Goal: Task Accomplishment & Management: Use online tool/utility

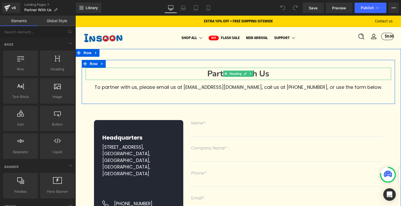
click at [272, 75] on h1 "Partner With Us" at bounding box center [238, 74] width 305 height 12
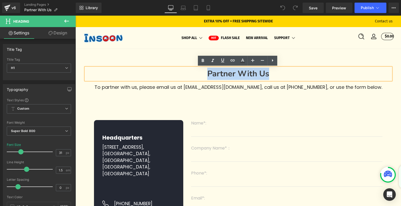
drag, startPoint x: 274, startPoint y: 74, endPoint x: 205, endPoint y: 71, distance: 69.2
click at [205, 71] on h1 "Partner With Us" at bounding box center [238, 74] width 305 height 12
copy strong "Partner With Us"
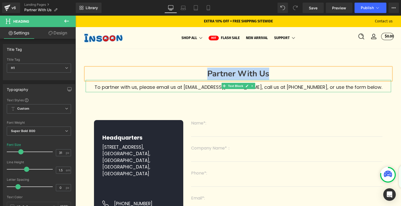
click at [124, 85] on p "To partner with us, please email us at [EMAIL_ADDRESS][DOMAIN_NAME], call us at…" at bounding box center [238, 87] width 305 height 10
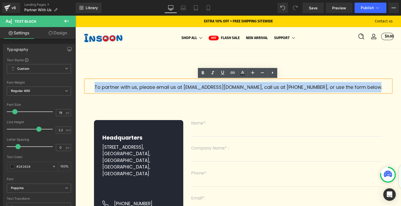
drag, startPoint x: 102, startPoint y: 85, endPoint x: 397, endPoint y: 88, distance: 294.3
click at [397, 88] on div "Partner With Us Heading To partner with us, please email us at [EMAIL_ADDRESS][…" at bounding box center [237, 164] width 325 height 209
copy p "To partner with us, please email us at [EMAIL_ADDRESS][DOMAIN_NAME], call us at…"
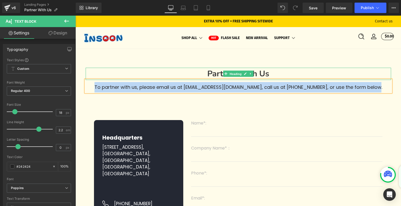
click at [231, 72] on span "Heading" at bounding box center [235, 74] width 14 height 6
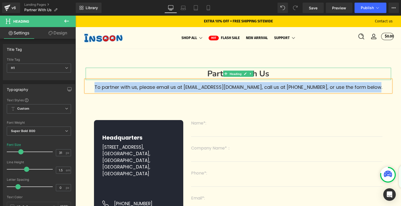
click at [233, 75] on span "Heading" at bounding box center [235, 74] width 14 height 6
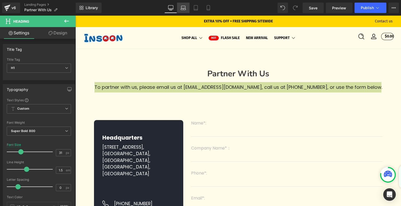
click at [185, 7] on icon at bounding box center [183, 7] width 5 height 5
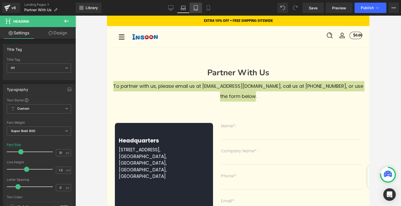
click at [198, 11] on link "Tablet" at bounding box center [195, 8] width 13 height 10
type input "100"
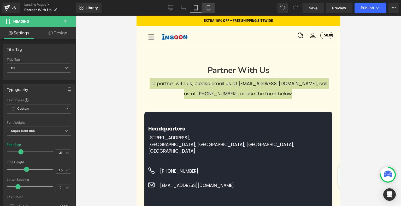
click at [211, 10] on icon at bounding box center [208, 7] width 5 height 5
type input "28"
type input "100"
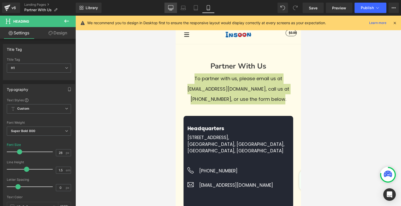
click at [172, 8] on icon at bounding box center [170, 7] width 5 height 5
type input "31"
type input "100"
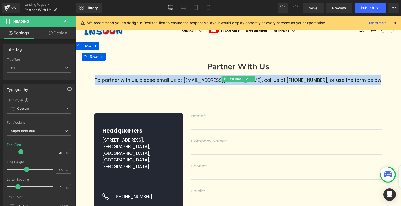
click at [177, 79] on p "To partner with us, please email us at [EMAIL_ADDRESS][DOMAIN_NAME], call us at…" at bounding box center [238, 80] width 305 height 10
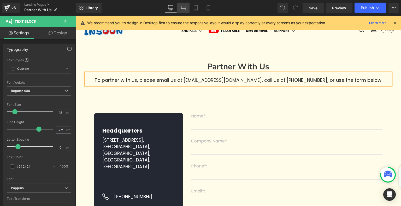
click at [185, 8] on icon at bounding box center [183, 9] width 5 height 2
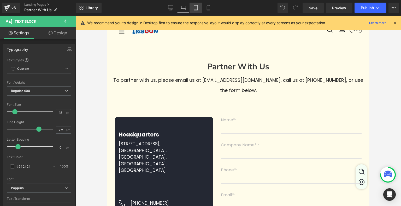
click at [196, 7] on icon at bounding box center [195, 7] width 5 height 5
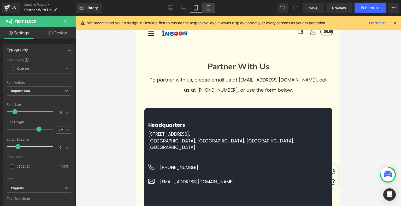
click at [210, 9] on icon at bounding box center [208, 7] width 5 height 5
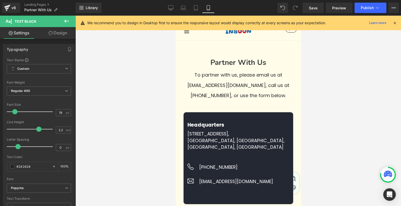
scroll to position [0, 0]
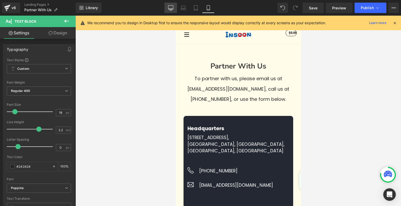
click at [171, 5] on link "Desktop" at bounding box center [170, 8] width 13 height 10
type input "100"
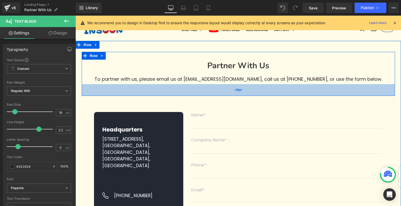
click at [233, 88] on div "45px" at bounding box center [238, 90] width 313 height 12
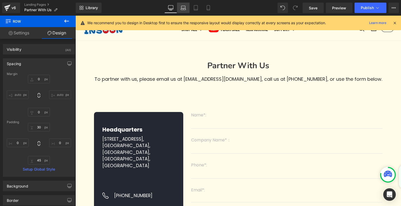
click at [187, 10] on link "Laptop" at bounding box center [183, 8] width 13 height 10
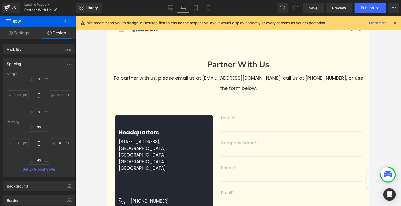
scroll to position [7, 0]
type input "0"
type input "30"
type input "0"
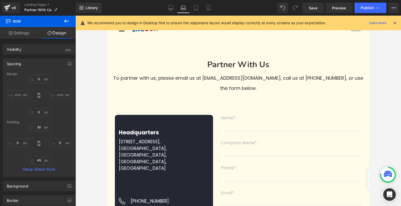
type input "20"
type input "0"
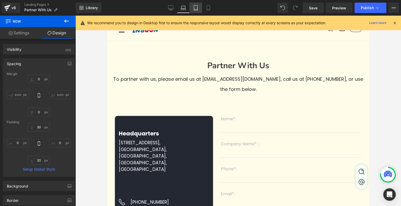
click at [193, 8] on icon at bounding box center [195, 7] width 5 height 5
type input "0"
type input "30"
type input "0"
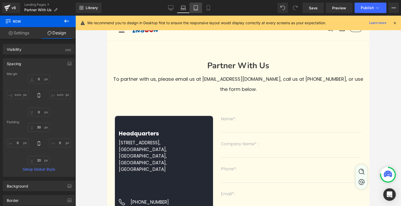
type input "35"
type input "0"
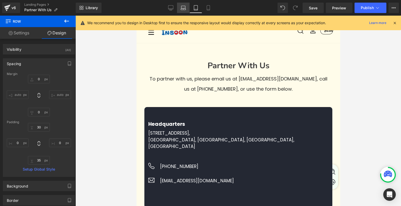
click at [183, 7] on icon at bounding box center [183, 7] width 5 height 5
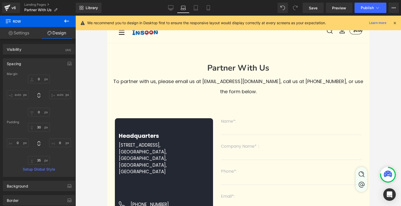
type input "0"
type input "30"
type input "0"
type input "20"
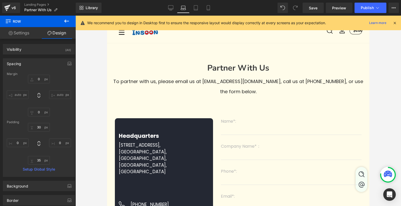
type input "0"
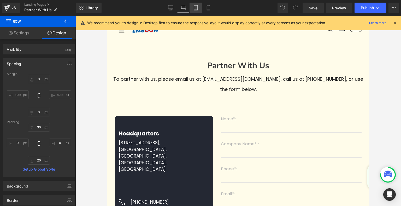
click at [190, 7] on link "Tablet" at bounding box center [195, 8] width 13 height 10
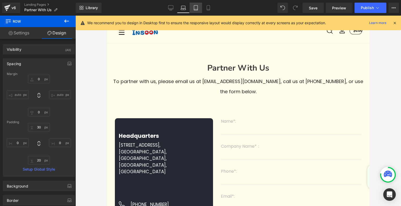
type input "0"
type input "30"
type input "0"
type input "35"
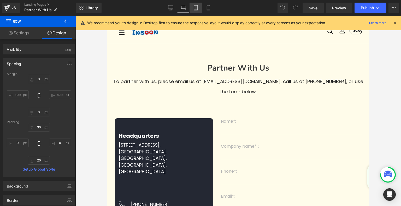
type input "0"
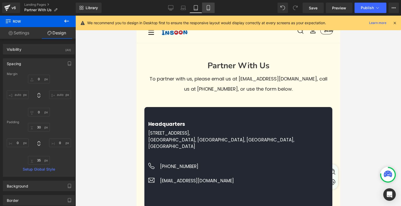
click at [212, 8] on link "Mobile" at bounding box center [208, 8] width 13 height 10
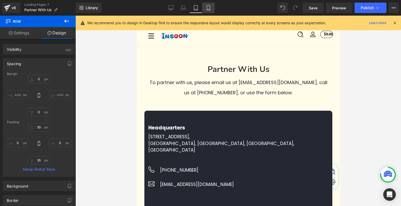
type input "0"
type input "30"
type input "0"
type input "30"
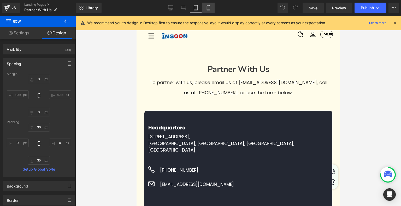
type input "0"
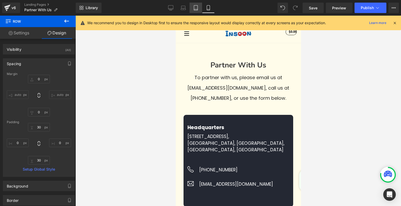
click at [195, 3] on link "Tablet" at bounding box center [195, 8] width 13 height 10
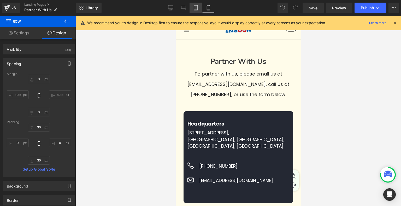
type input "0"
type input "30"
type input "0"
type input "35"
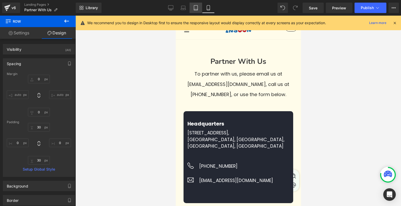
type input "0"
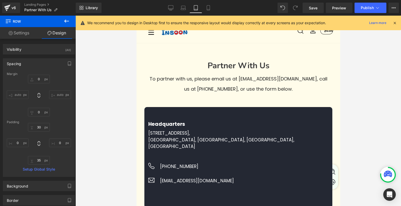
click at [195, 6] on icon at bounding box center [195, 7] width 5 height 5
click at [197, 8] on icon at bounding box center [195, 7] width 5 height 5
click at [209, 8] on icon at bounding box center [208, 7] width 3 height 5
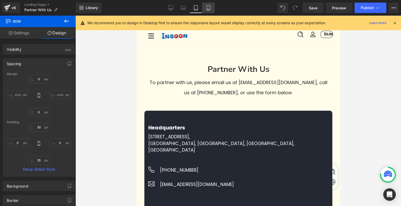
type input "0"
type input "30"
type input "0"
type input "30"
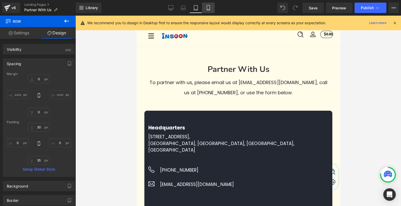
type input "0"
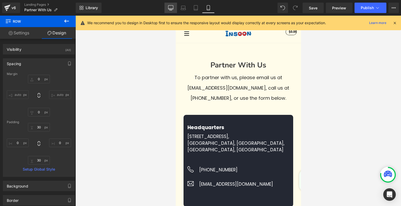
click at [172, 5] on link "Desktop" at bounding box center [170, 8] width 13 height 10
type input "0"
type input "30"
type input "0"
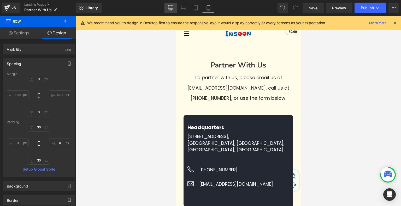
type input "45"
type input "0"
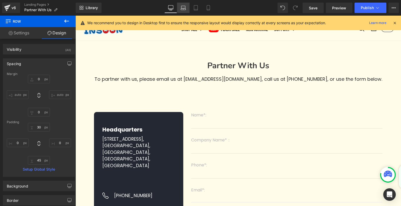
click at [189, 7] on link "Laptop" at bounding box center [183, 8] width 13 height 10
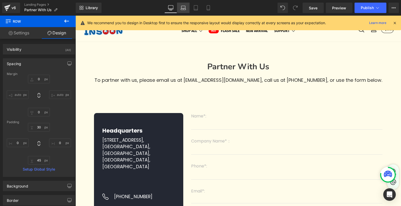
type input "0"
type input "30"
type input "0"
type input "20"
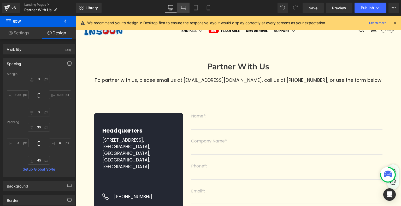
type input "0"
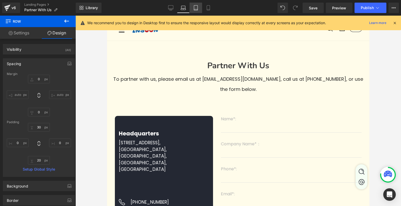
click at [198, 7] on icon at bounding box center [195, 7] width 5 height 5
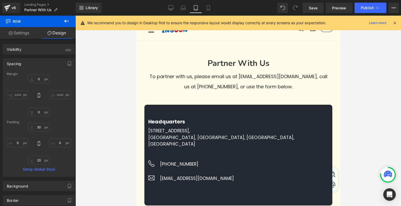
type input "0"
type input "30"
type input "0"
type input "35"
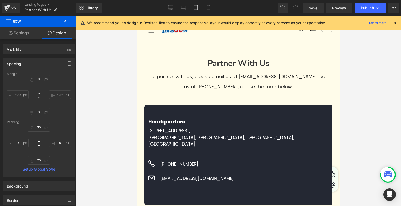
type input "0"
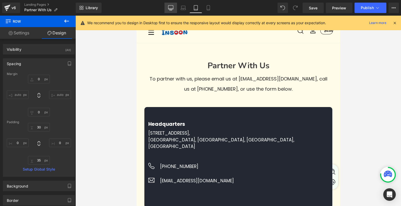
click at [172, 7] on icon at bounding box center [170, 7] width 5 height 5
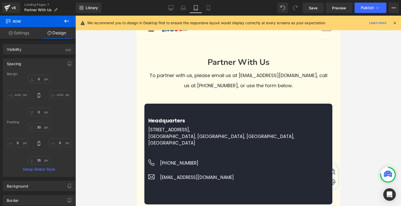
type input "0"
type input "30"
type input "0"
type input "45"
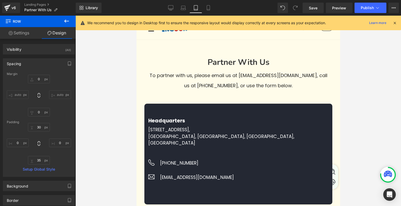
type input "0"
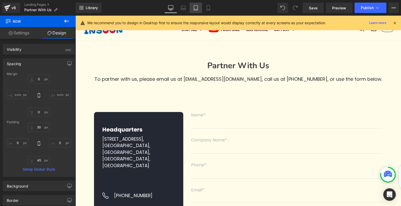
click at [192, 8] on link "Tablet" at bounding box center [195, 8] width 13 height 10
type input "0"
type input "30"
type input "0"
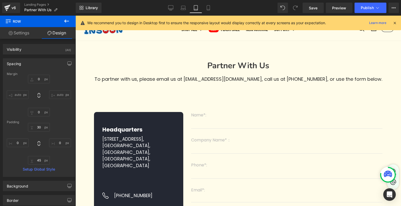
type input "35"
type input "0"
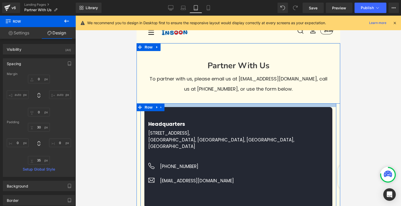
click at [236, 105] on div at bounding box center [238, 106] width 196 height 4
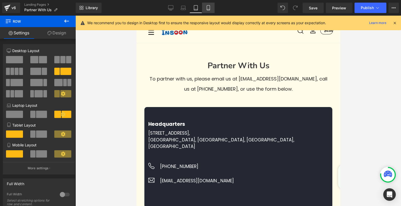
click at [211, 12] on link "Mobile" at bounding box center [208, 8] width 13 height 10
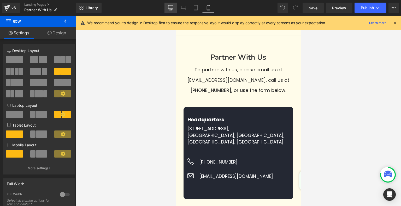
click at [171, 8] on icon at bounding box center [170, 7] width 5 height 5
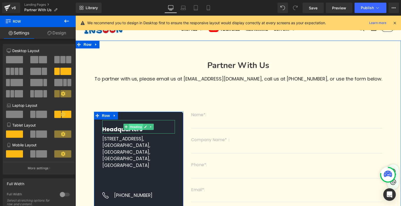
click at [131, 127] on span "Heading" at bounding box center [136, 127] width 14 height 6
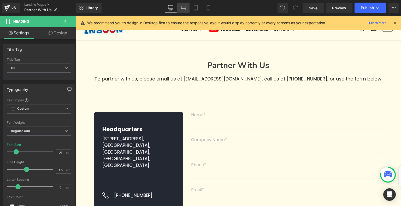
click at [184, 7] on icon at bounding box center [183, 7] width 5 height 5
type input "100"
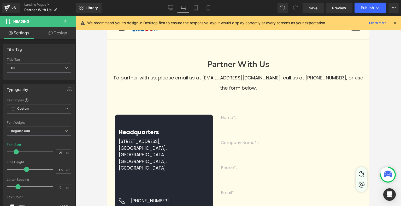
scroll to position [11, 0]
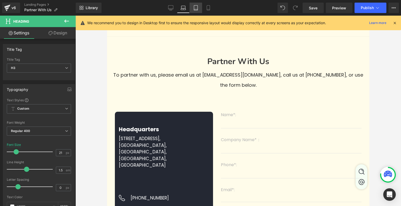
click at [197, 9] on icon at bounding box center [195, 7] width 5 height 5
type input "19"
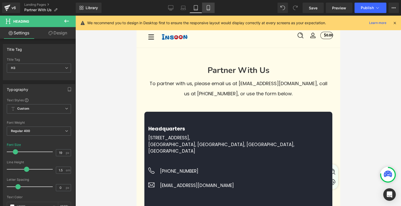
click at [214, 8] on link "Mobile" at bounding box center [208, 8] width 13 height 10
type input "100"
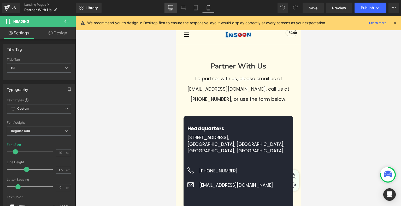
click at [167, 7] on link "Desktop" at bounding box center [170, 8] width 13 height 10
type input "21"
type input "100"
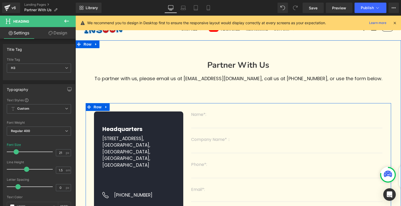
click at [150, 151] on link at bounding box center [152, 151] width 5 height 6
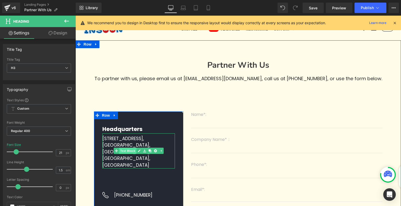
click at [133, 150] on span "Text Block" at bounding box center [127, 151] width 17 height 6
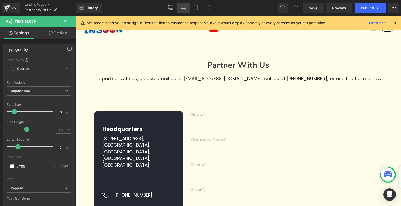
click at [180, 7] on link "Laptop" at bounding box center [183, 8] width 13 height 10
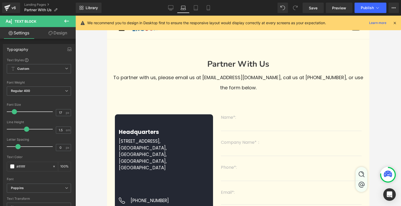
scroll to position [11, 0]
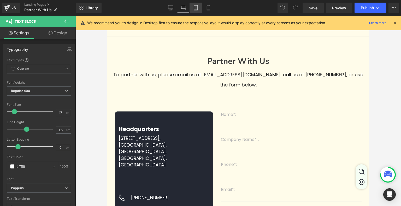
click at [199, 9] on link "Tablet" at bounding box center [195, 8] width 13 height 10
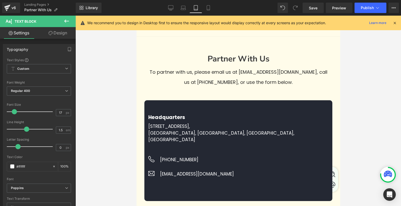
scroll to position [0, 0]
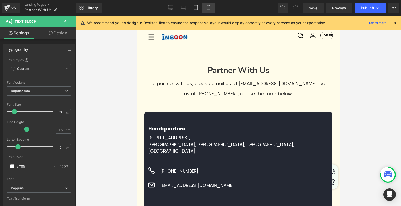
click at [211, 8] on link "Mobile" at bounding box center [208, 8] width 13 height 10
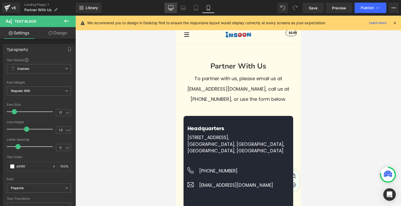
click at [168, 10] on link "Desktop" at bounding box center [170, 8] width 13 height 10
type input "100"
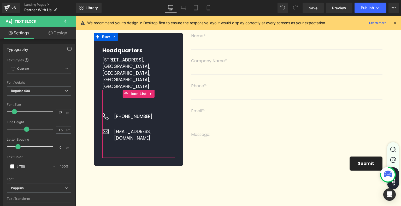
scroll to position [88, 0]
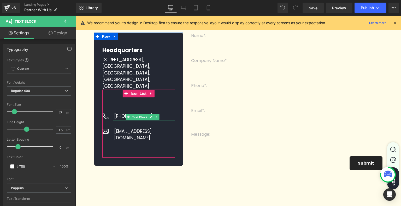
click at [133, 117] on span "Text Block" at bounding box center [139, 117] width 17 height 6
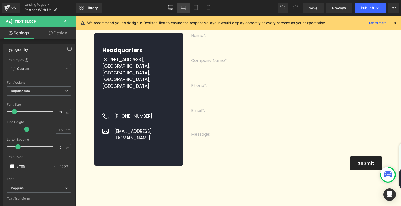
click at [184, 6] on icon at bounding box center [183, 7] width 4 height 2
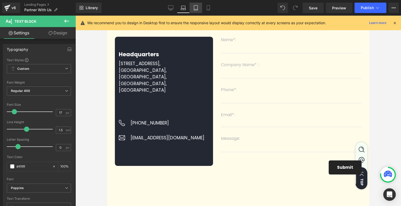
click at [198, 7] on link "Tablet" at bounding box center [195, 8] width 13 height 10
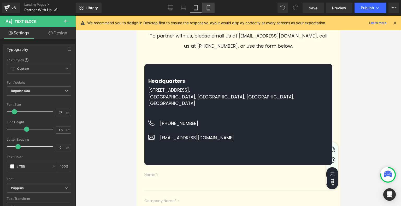
click at [211, 7] on link "Mobile" at bounding box center [208, 8] width 13 height 10
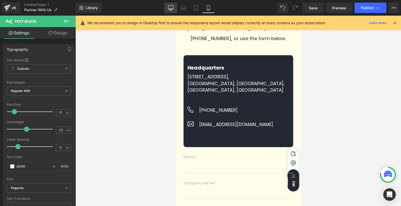
click at [172, 8] on icon at bounding box center [170, 7] width 5 height 5
type input "100"
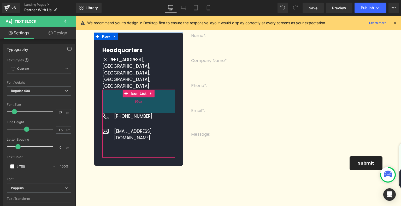
click at [135, 101] on span "90px" at bounding box center [138, 101] width 7 height 4
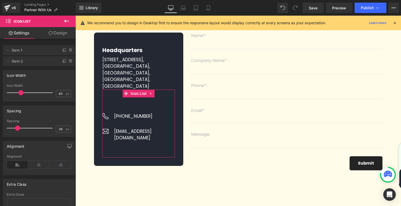
click at [59, 36] on link "Design" at bounding box center [58, 33] width 38 height 12
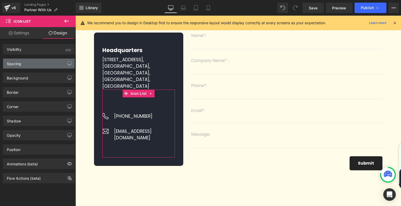
click at [41, 63] on div "Spacing" at bounding box center [38, 64] width 71 height 10
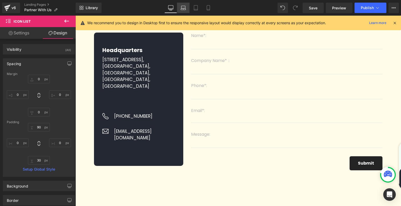
click at [184, 8] on icon at bounding box center [183, 7] width 5 height 5
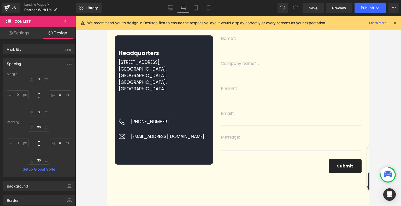
type input "0"
type input "100"
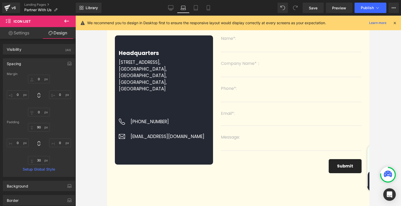
type input "0"
type input "30"
type input "0"
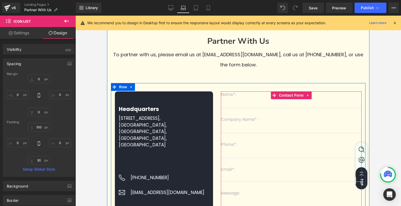
scroll to position [84, 0]
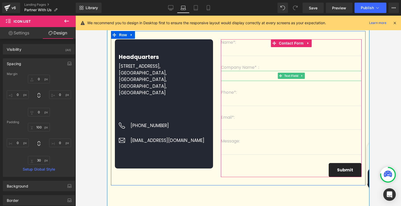
click at [245, 76] on input "text" at bounding box center [291, 76] width 141 height 10
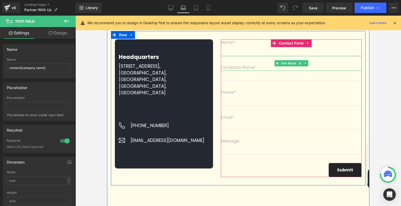
click at [248, 65] on p "Company Name*：" at bounding box center [291, 67] width 141 height 6
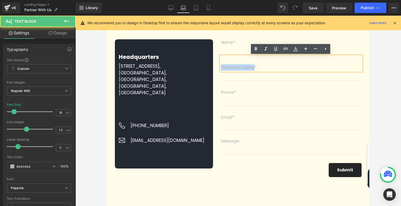
drag, startPoint x: 254, startPoint y: 68, endPoint x: 218, endPoint y: 69, distance: 36.3
click at [218, 69] on div "Name*: Text Block Text Field Company Name*： Text Block Text Field Phone*: Text …" at bounding box center [291, 108] width 148 height 138
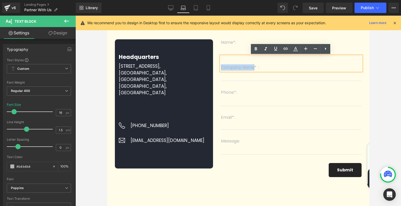
copy p "Company Name"
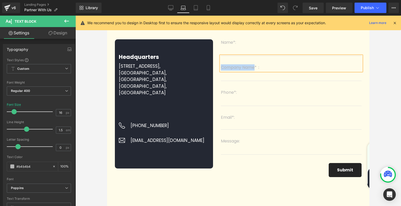
click at [236, 78] on input "text" at bounding box center [291, 76] width 141 height 10
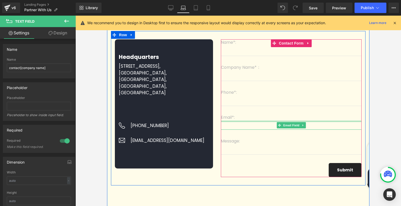
click at [227, 122] on div at bounding box center [291, 121] width 141 height 1
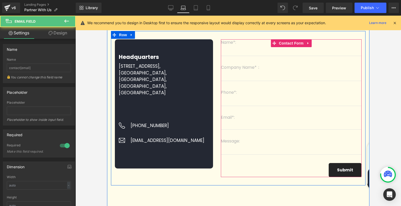
click at [228, 119] on p "Email*:" at bounding box center [291, 118] width 141 height 6
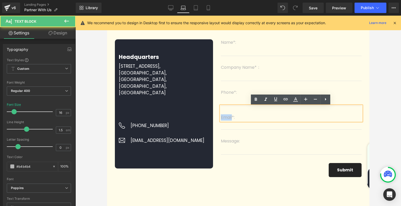
drag, startPoint x: 231, startPoint y: 118, endPoint x: 221, endPoint y: 118, distance: 10.2
click at [221, 118] on p "Email*:" at bounding box center [291, 118] width 141 height 6
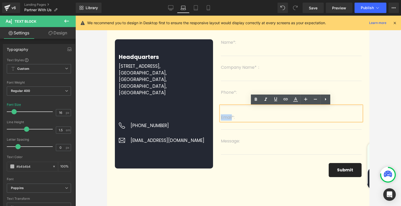
copy p "Email"
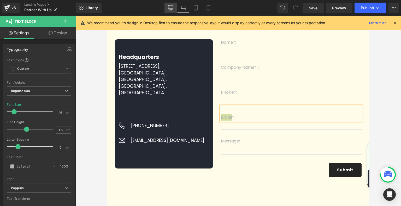
click at [174, 9] on link "Desktop" at bounding box center [170, 8] width 13 height 10
type input "100"
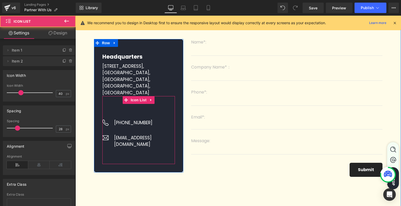
click at [141, 149] on ul "Image [PHONE_NUMBER] Text Block Image [EMAIL_ADDRESS][DOMAIN_NAME] Text Block" at bounding box center [138, 138] width 73 height 37
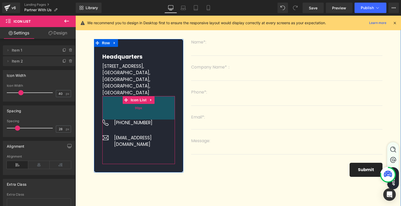
click at [139, 104] on div "90px" at bounding box center [138, 107] width 73 height 23
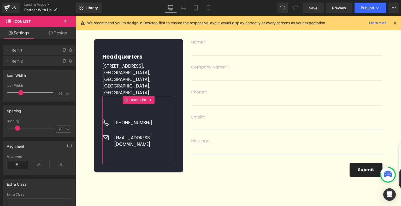
drag, startPoint x: 56, startPoint y: 30, endPoint x: 44, endPoint y: 59, distance: 31.4
click at [56, 30] on link "Design" at bounding box center [58, 33] width 38 height 12
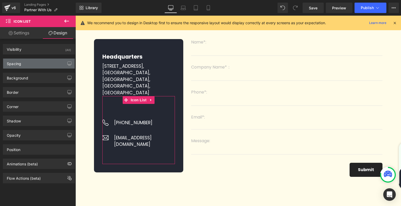
type input "0"
type input "90"
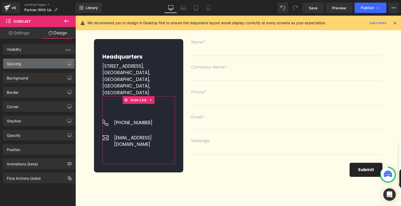
type input "0"
type input "30"
type input "0"
click at [44, 59] on div "Spacing" at bounding box center [38, 64] width 71 height 10
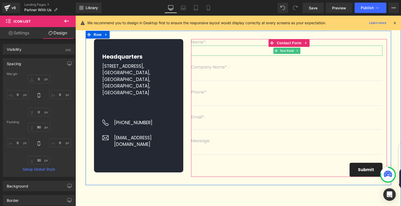
click at [227, 52] on input "text" at bounding box center [286, 51] width 191 height 10
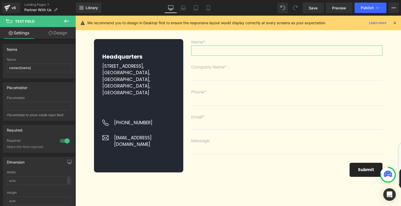
click at [62, 34] on link "Design" at bounding box center [58, 33] width 38 height 12
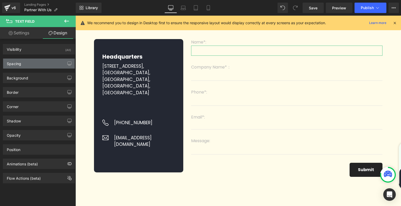
click at [41, 62] on div "Spacing" at bounding box center [38, 64] width 71 height 10
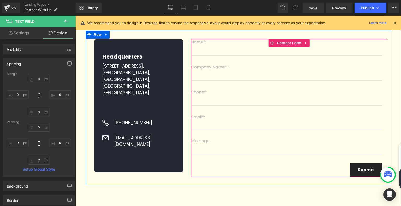
click at [207, 75] on input "text" at bounding box center [286, 76] width 191 height 10
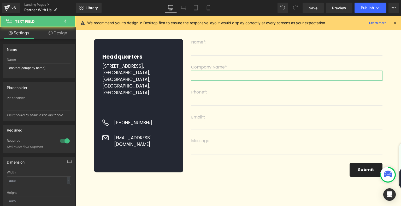
click at [56, 32] on link "Design" at bounding box center [58, 33] width 38 height 12
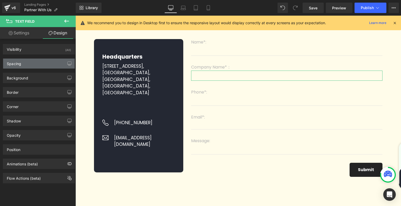
click at [46, 60] on div "Spacing" at bounding box center [38, 64] width 71 height 10
type input "0"
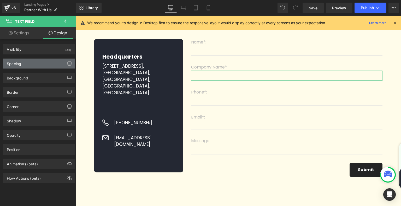
type input "0"
type input "7"
type input "0"
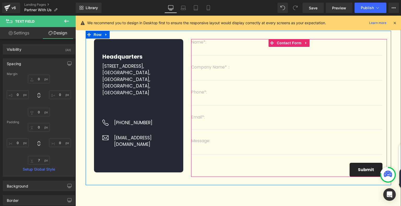
click at [234, 125] on input "email" at bounding box center [286, 125] width 191 height 9
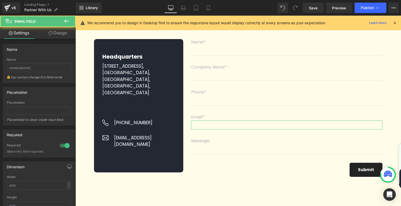
click at [64, 33] on link "Design" at bounding box center [58, 33] width 38 height 12
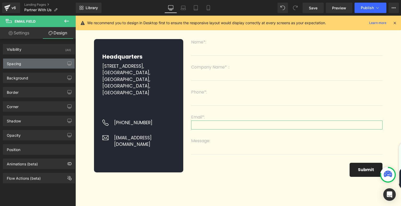
click at [39, 61] on div "Spacing" at bounding box center [38, 64] width 71 height 10
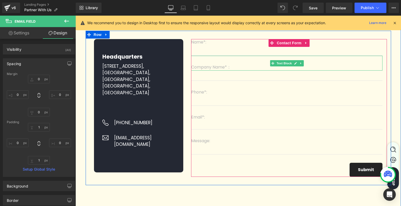
scroll to position [29, 0]
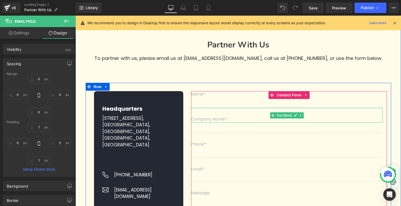
click at [214, 115] on div "Company Name*：" at bounding box center [286, 115] width 191 height 15
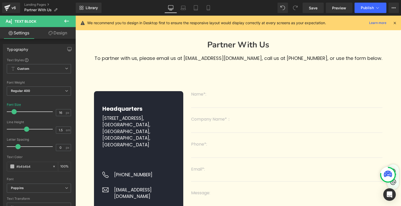
click at [49, 31] on link "Design" at bounding box center [58, 33] width 38 height 12
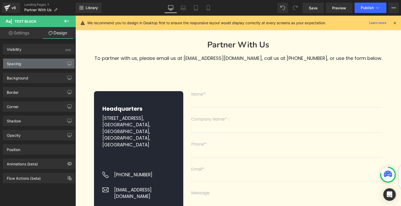
type input "0"
type input "32"
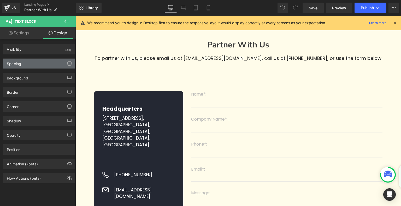
type input "0"
type input "1"
type input "0"
click at [36, 64] on div "Spacing" at bounding box center [38, 64] width 71 height 10
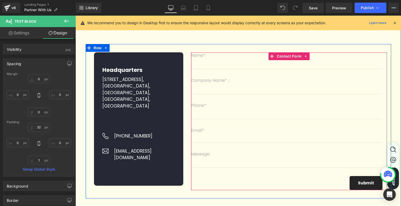
scroll to position [107, 0]
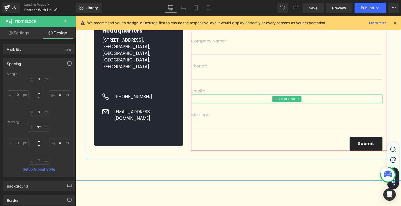
click at [223, 97] on input "email" at bounding box center [286, 99] width 191 height 9
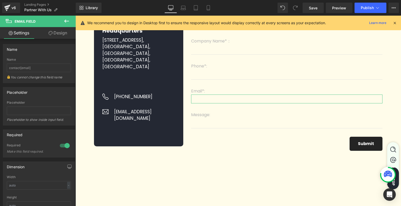
click at [59, 33] on link "Design" at bounding box center [58, 33] width 38 height 12
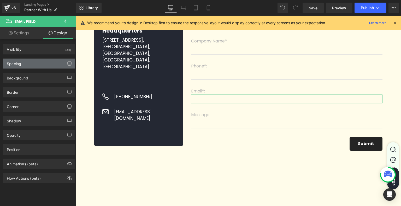
type input "0"
type input "1"
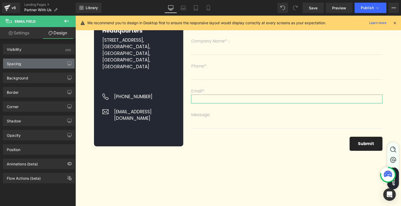
type input "0"
type input "1"
type input "0"
click at [43, 66] on div "Spacing" at bounding box center [38, 64] width 71 height 10
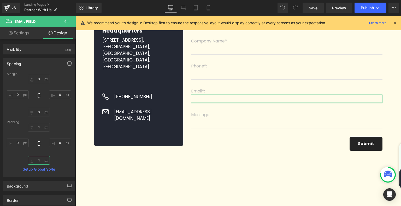
click at [38, 160] on input "1" at bounding box center [39, 160] width 22 height 9
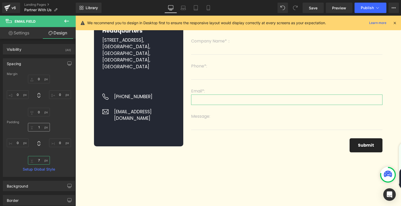
type input "7"
click at [41, 128] on input "1" at bounding box center [39, 127] width 22 height 9
click at [182, 9] on icon at bounding box center [183, 7] width 5 height 5
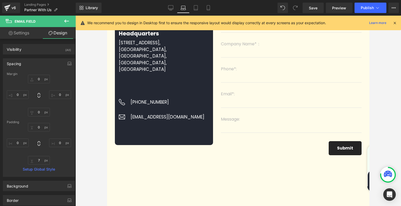
type input "0"
type input "1"
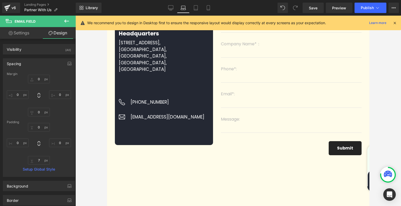
type input "18"
type input "7"
type input "18"
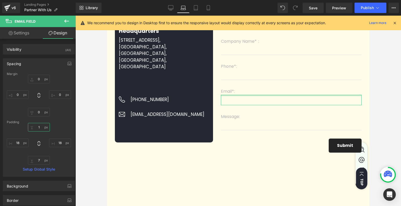
click at [43, 128] on input "1" at bounding box center [39, 127] width 22 height 9
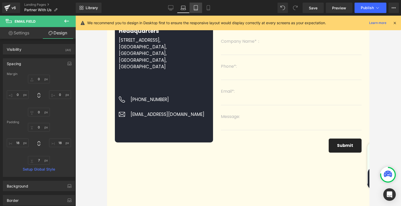
click at [199, 8] on link "Tablet" at bounding box center [195, 8] width 13 height 10
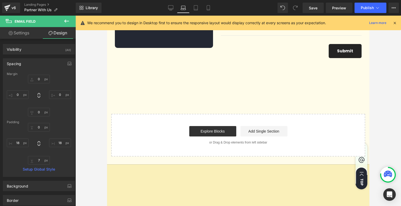
type input "0"
type input "1"
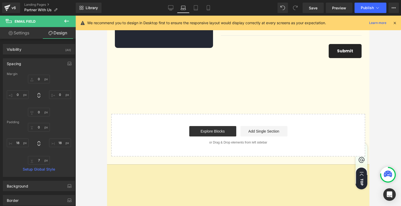
type input "3.6"
type input "7"
type input "3.6"
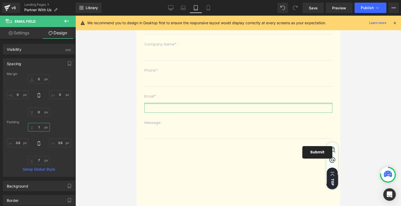
click at [43, 127] on input "1" at bounding box center [39, 127] width 22 height 9
click at [206, 9] on icon at bounding box center [208, 7] width 5 height 5
type input "0"
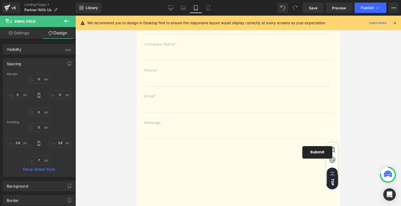
type input "0"
type input "1"
type input "1.8"
type input "7"
type input "1.8"
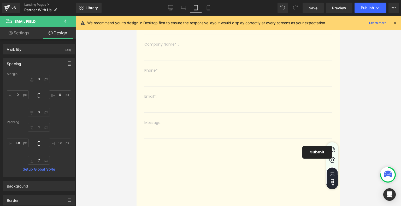
scroll to position [213, 0]
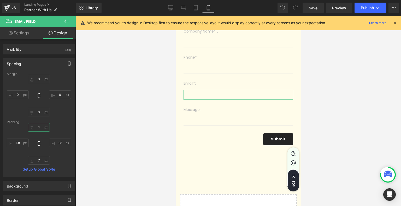
click at [41, 130] on input "1" at bounding box center [39, 127] width 22 height 9
click at [58, 125] on div "1.8px 1.8 7px 7 1.8px 1.8" at bounding box center [39, 144] width 64 height 42
click at [166, 4] on link "Desktop" at bounding box center [170, 8] width 13 height 10
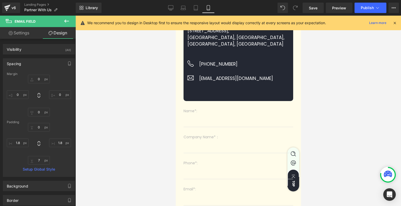
type input "0"
type input "1"
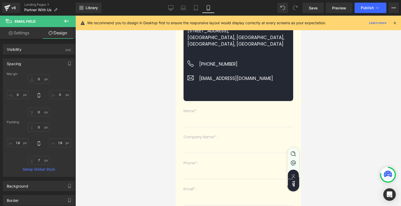
type input "0"
type input "7"
type input "0"
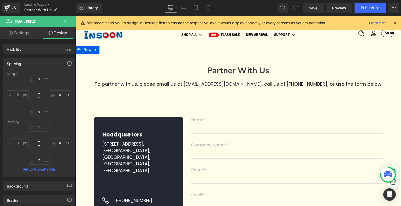
scroll to position [0, 0]
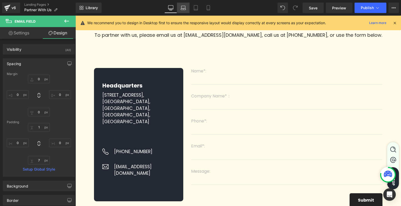
click at [185, 8] on icon at bounding box center [183, 7] width 5 height 5
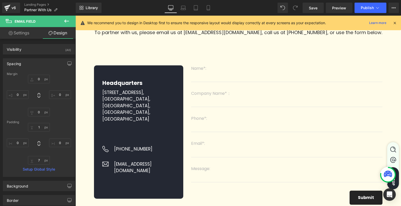
type input "0"
type input "1"
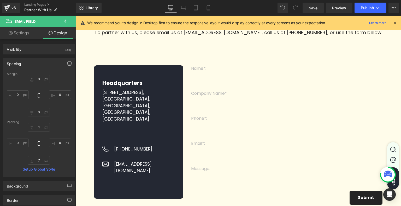
type input "18"
type input "7"
type input "18"
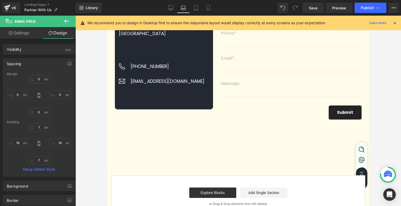
scroll to position [104, 0]
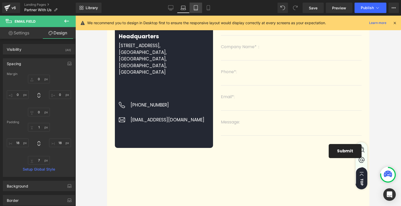
click at [198, 6] on link "Tablet" at bounding box center [195, 8] width 13 height 10
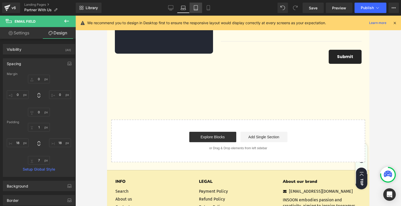
type input "0"
type input "1"
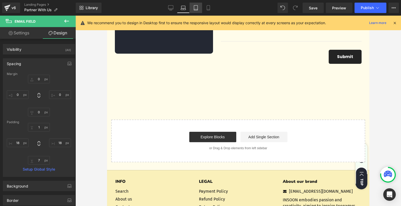
type input "3.6"
type input "7"
type input "3.6"
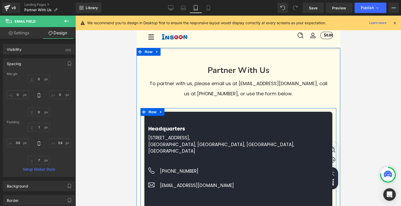
scroll to position [0, 0]
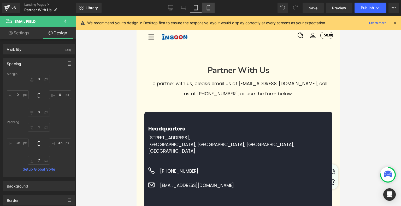
click at [209, 9] on icon at bounding box center [208, 7] width 5 height 5
type input "0"
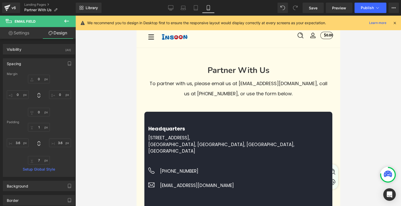
type input "1"
type input "1.8"
type input "7"
type input "1.8"
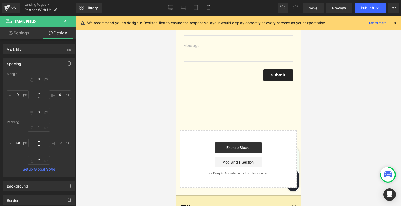
scroll to position [321, 0]
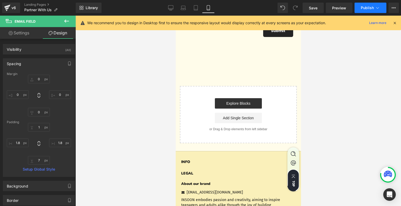
click at [373, 7] on span "Publish" at bounding box center [367, 8] width 13 height 4
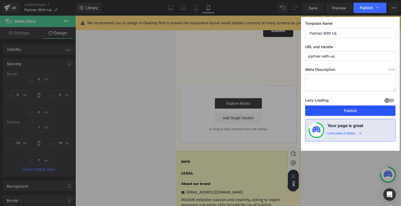
click at [334, 111] on button "Publish" at bounding box center [350, 111] width 90 height 10
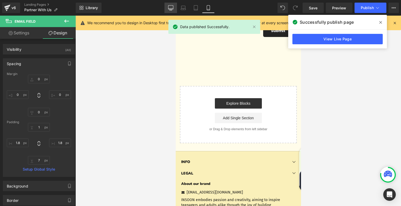
click at [170, 7] on icon at bounding box center [170, 7] width 5 height 5
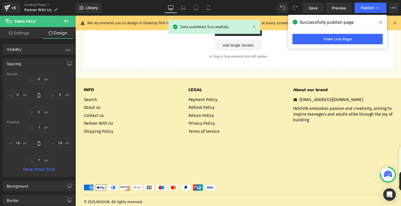
type input "0"
type input "1"
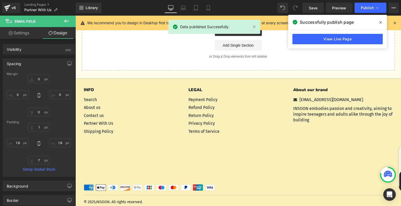
type input "0"
type input "7"
type input "0"
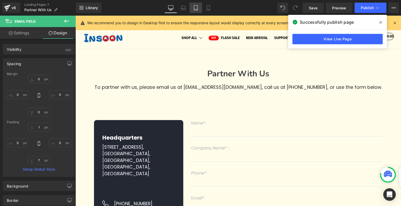
click at [193, 8] on link "Tablet" at bounding box center [195, 8] width 13 height 10
type input "0"
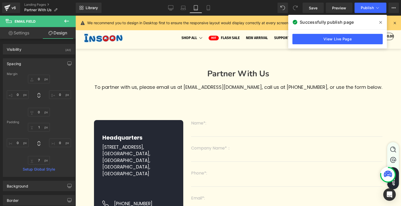
type input "1"
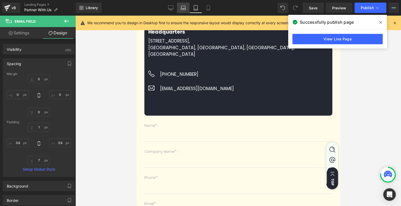
click at [186, 7] on icon at bounding box center [183, 7] width 5 height 5
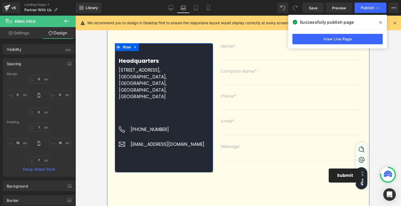
scroll to position [81, 0]
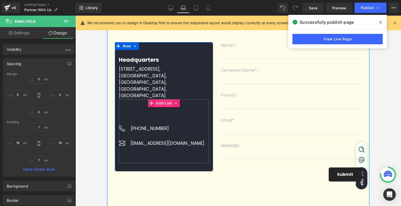
click at [166, 99] on span "Icon List" at bounding box center [163, 103] width 18 height 8
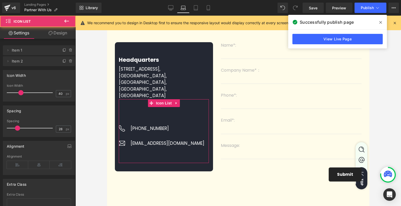
drag, startPoint x: 58, startPoint y: 34, endPoint x: 36, endPoint y: 67, distance: 39.9
click at [58, 34] on link "Design" at bounding box center [58, 33] width 38 height 12
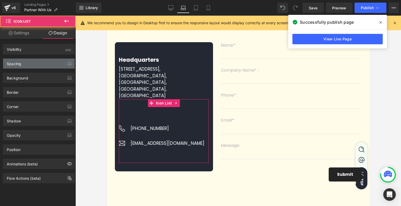
click at [36, 67] on div "Spacing" at bounding box center [38, 64] width 71 height 10
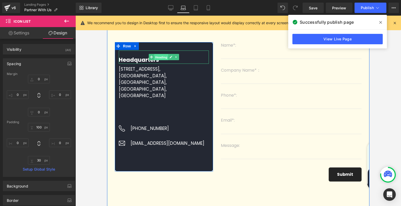
click at [160, 57] on span "Heading" at bounding box center [161, 57] width 14 height 6
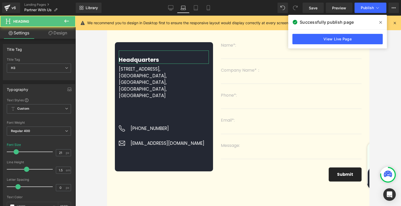
click at [55, 34] on link "Design" at bounding box center [58, 33] width 38 height 12
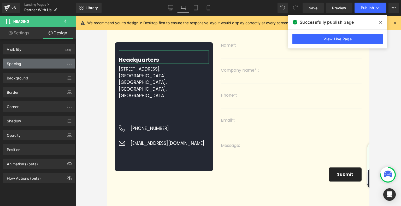
click at [37, 60] on div "Spacing" at bounding box center [38, 64] width 71 height 10
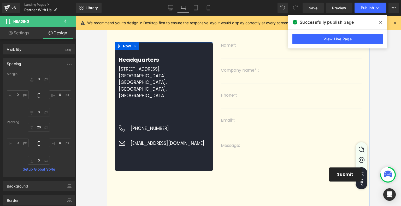
scroll to position [0, 0]
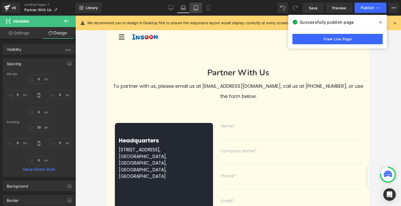
click at [195, 11] on link "Tablet" at bounding box center [195, 8] width 13 height 10
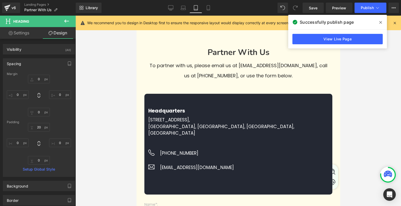
scroll to position [26, 0]
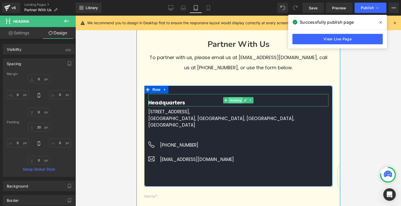
click at [232, 99] on span "Heading" at bounding box center [235, 100] width 14 height 6
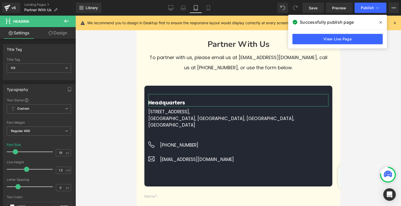
drag, startPoint x: 56, startPoint y: 30, endPoint x: 45, endPoint y: 62, distance: 34.2
click at [56, 30] on link "Design" at bounding box center [58, 33] width 38 height 12
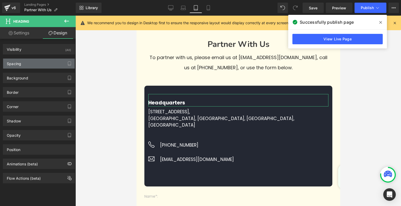
click at [45, 62] on div "Spacing" at bounding box center [38, 64] width 71 height 10
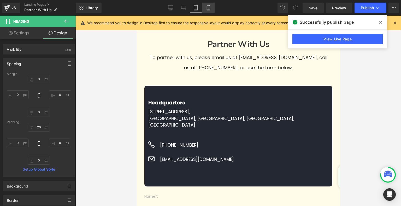
click at [212, 6] on link "Mobile" at bounding box center [208, 8] width 13 height 10
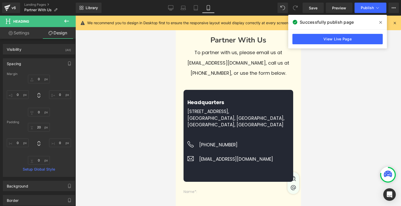
scroll to position [26, 0]
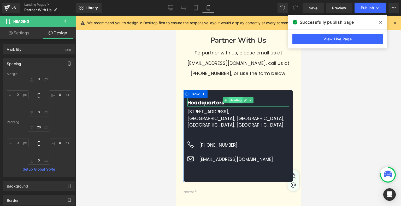
click at [235, 101] on span "Heading" at bounding box center [235, 100] width 14 height 6
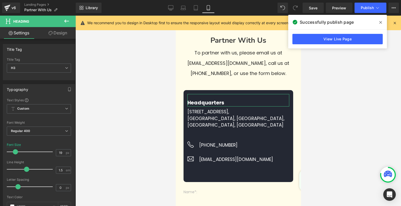
click at [62, 34] on link "Design" at bounding box center [58, 33] width 38 height 12
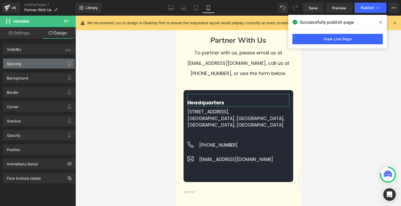
click at [41, 61] on div "Spacing" at bounding box center [38, 64] width 71 height 10
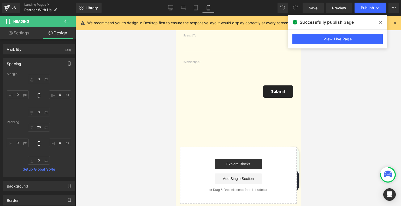
scroll to position [235, 0]
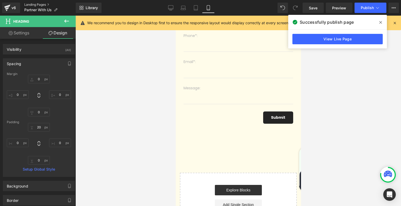
click at [38, 5] on link "Landing Pages" at bounding box center [49, 5] width 51 height 4
